Goal: Find specific page/section: Find specific page/section

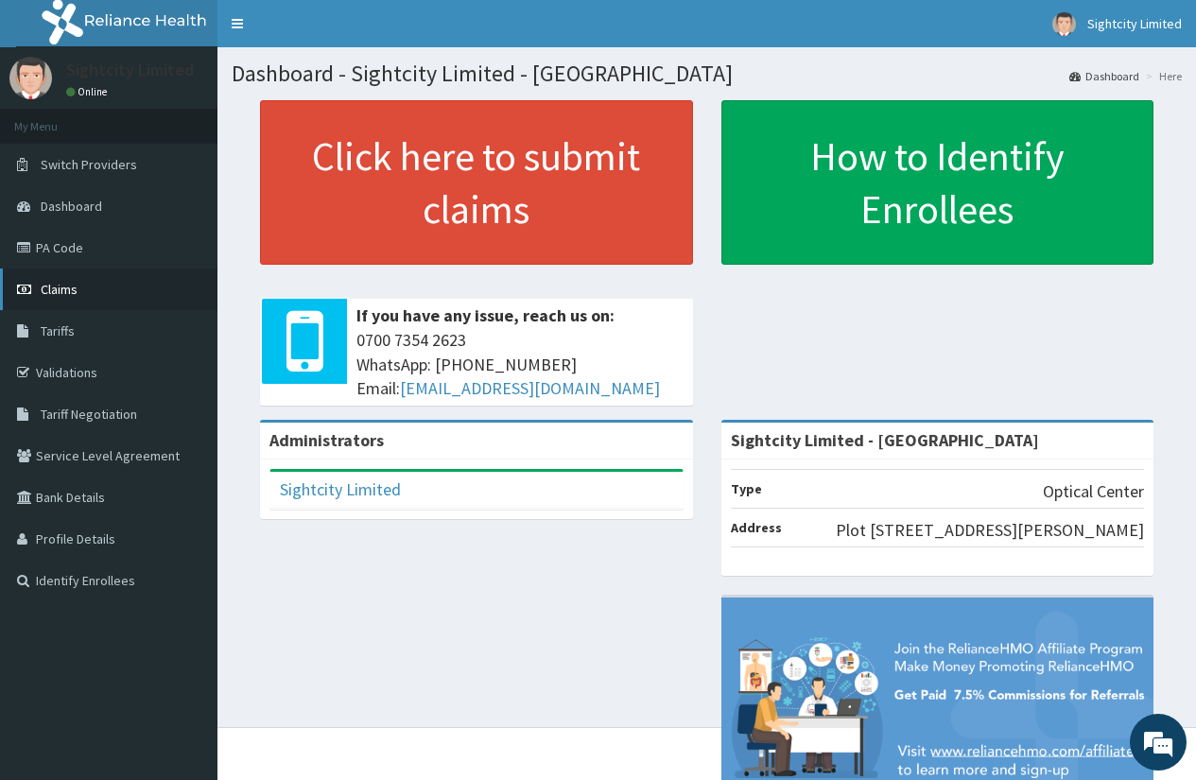
click at [68, 288] on span "Claims" at bounding box center [59, 289] width 37 height 17
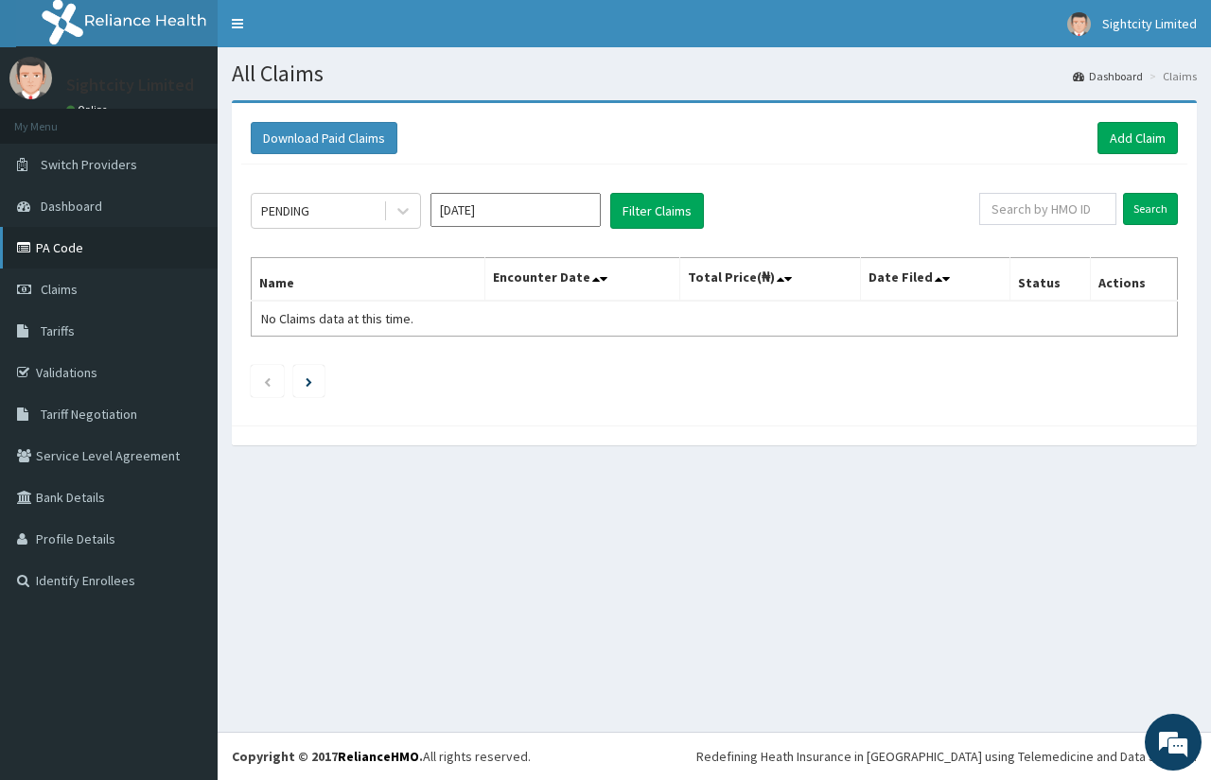
click at [65, 257] on link "PA Code" at bounding box center [109, 248] width 218 height 42
